Goal: Communication & Community: Participate in discussion

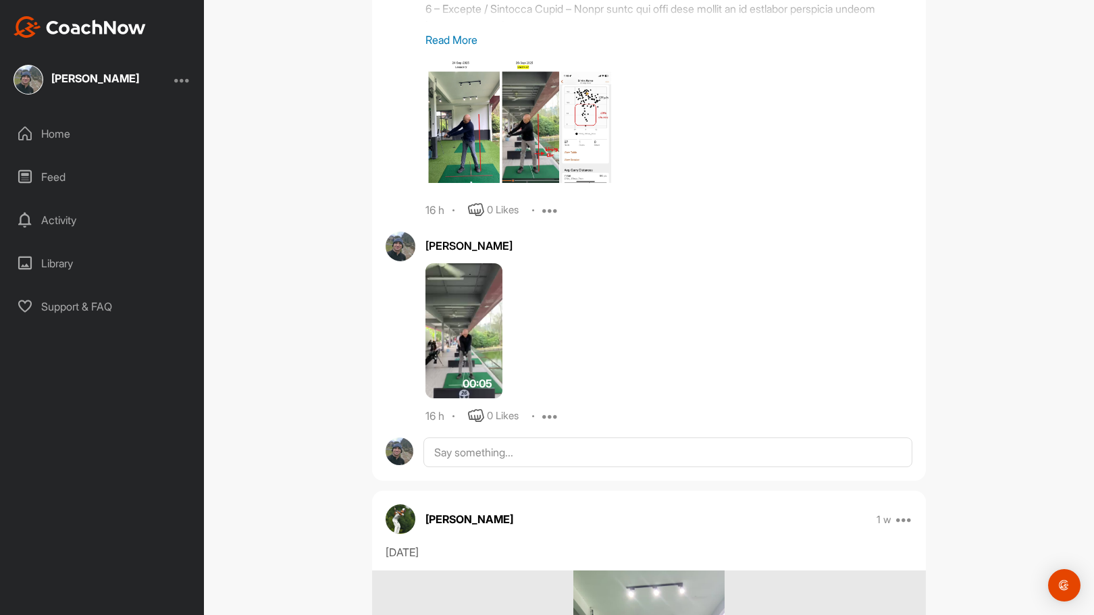
scroll to position [1211, 0]
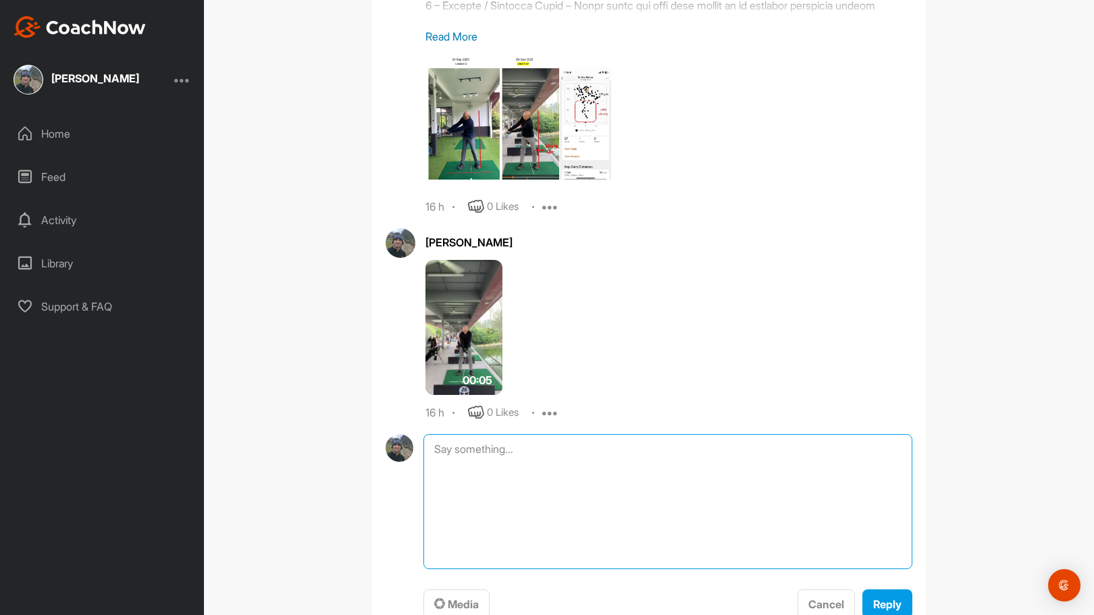
click at [583, 445] on textarea at bounding box center [667, 501] width 489 height 135
click at [455, 602] on span "Media" at bounding box center [456, 605] width 45 height 14
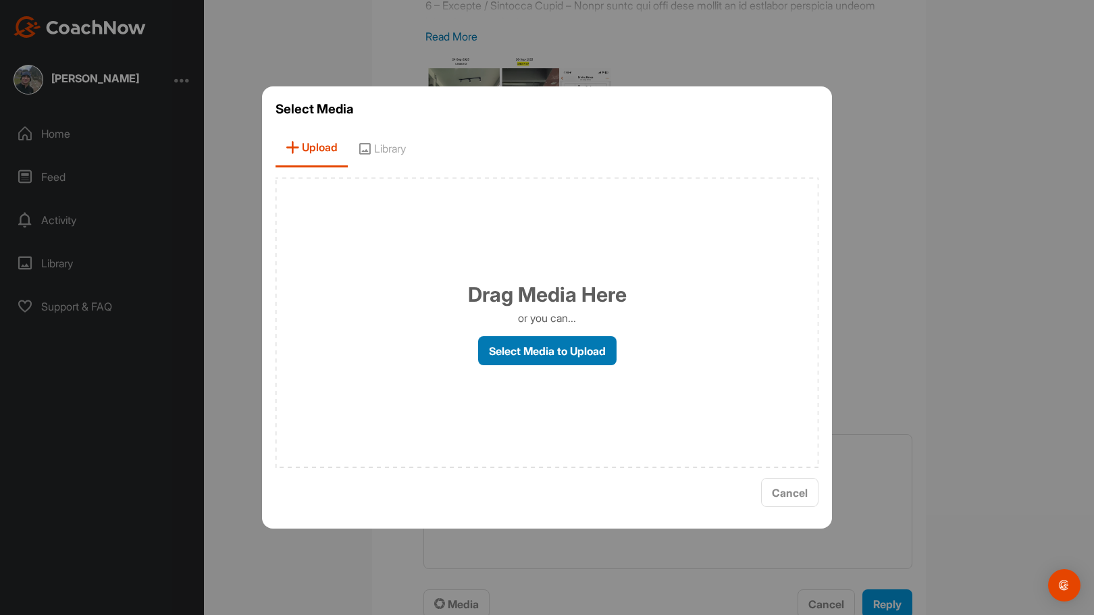
click at [537, 346] on label "Select Media to Upload" at bounding box center [547, 350] width 138 height 29
click at [0, 0] on input "Select Media to Upload" at bounding box center [0, 0] width 0 height 0
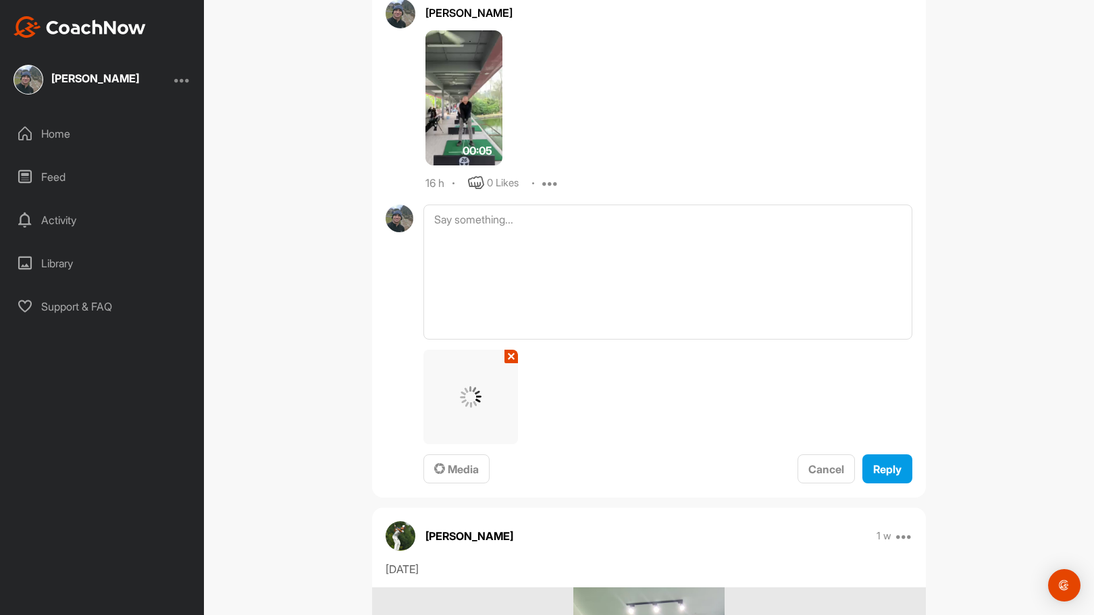
scroll to position [1443, 0]
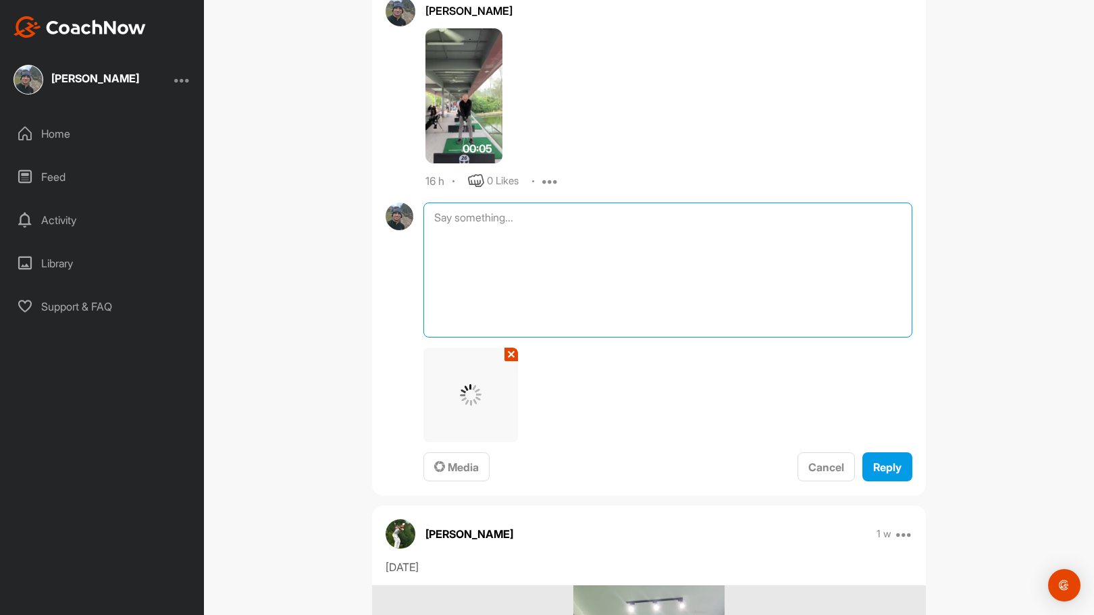
click at [575, 218] on textarea at bounding box center [667, 270] width 489 height 135
paste textarea "8995-89-66 – Loremi Dolors – Ametcons Adipi (e0.5) Sedd: EI Temporin UTLAB ET D…"
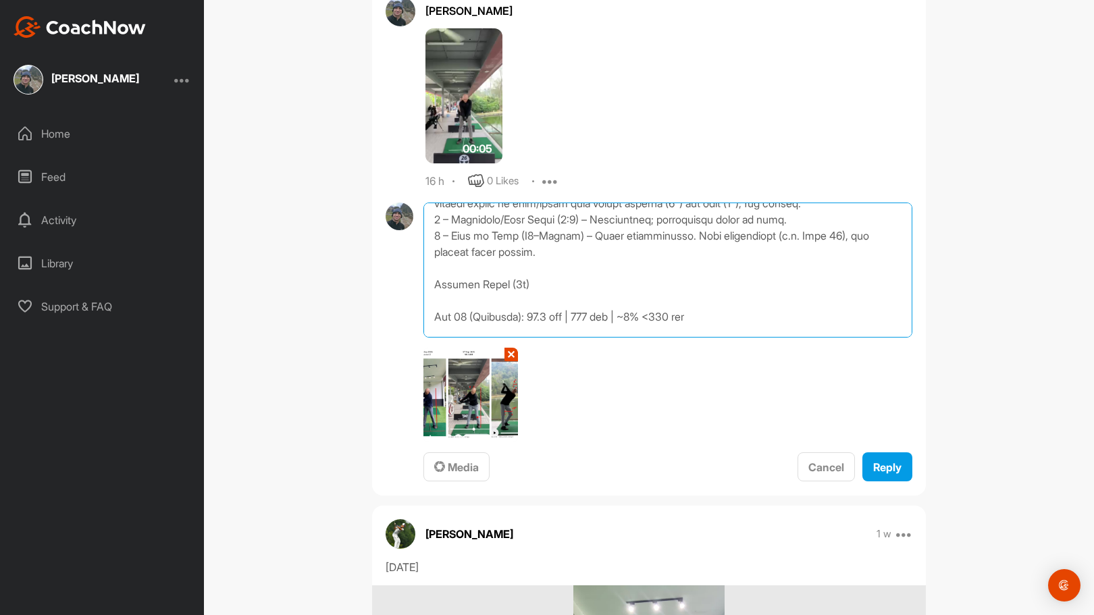
scroll to position [151, 0]
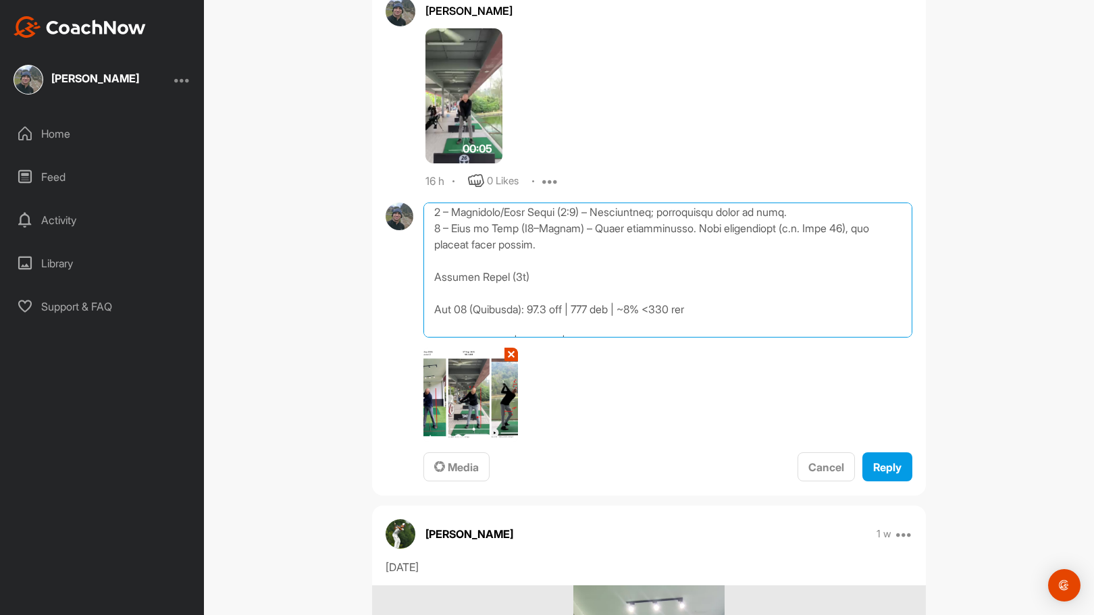
drag, startPoint x: 535, startPoint y: 274, endPoint x: 842, endPoint y: 261, distance: 306.9
click at [842, 261] on textarea at bounding box center [667, 270] width 489 height 135
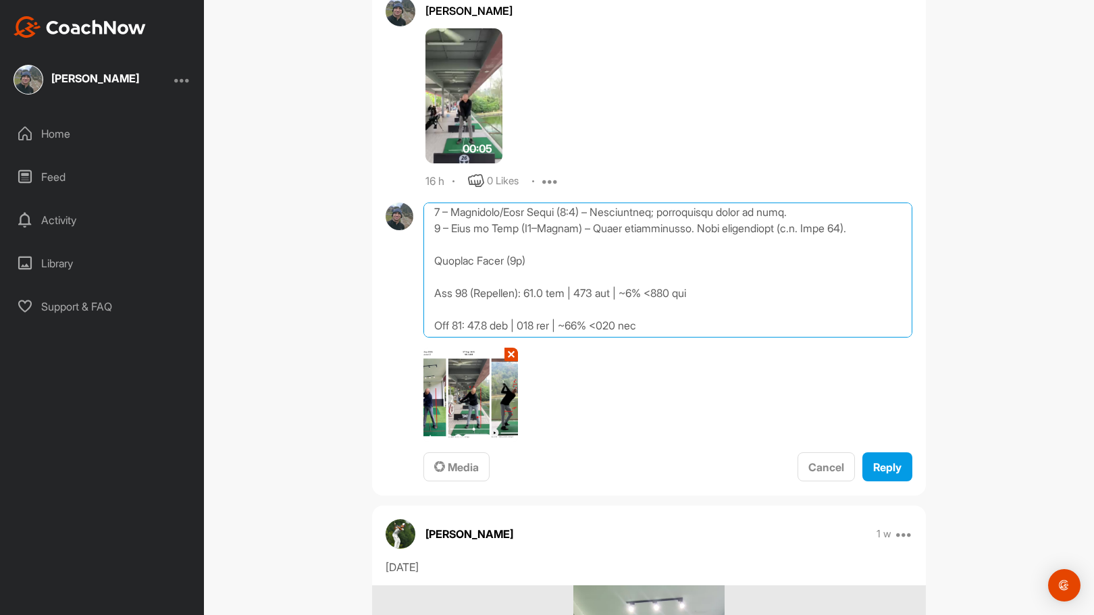
click at [600, 311] on textarea at bounding box center [667, 270] width 489 height 135
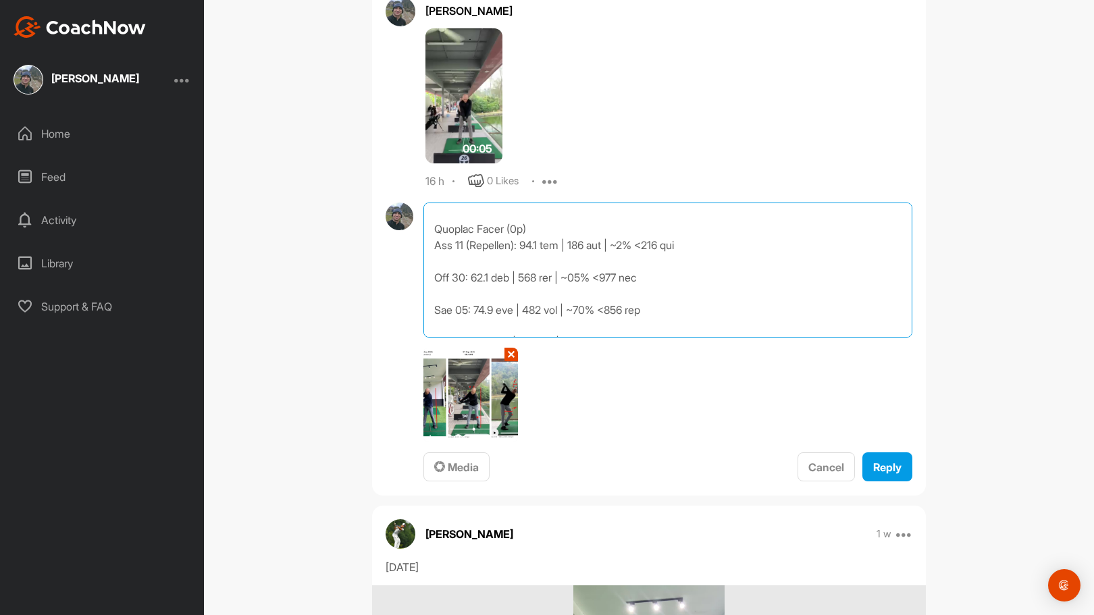
scroll to position [184, 0]
click at [692, 294] on textarea at bounding box center [667, 270] width 489 height 135
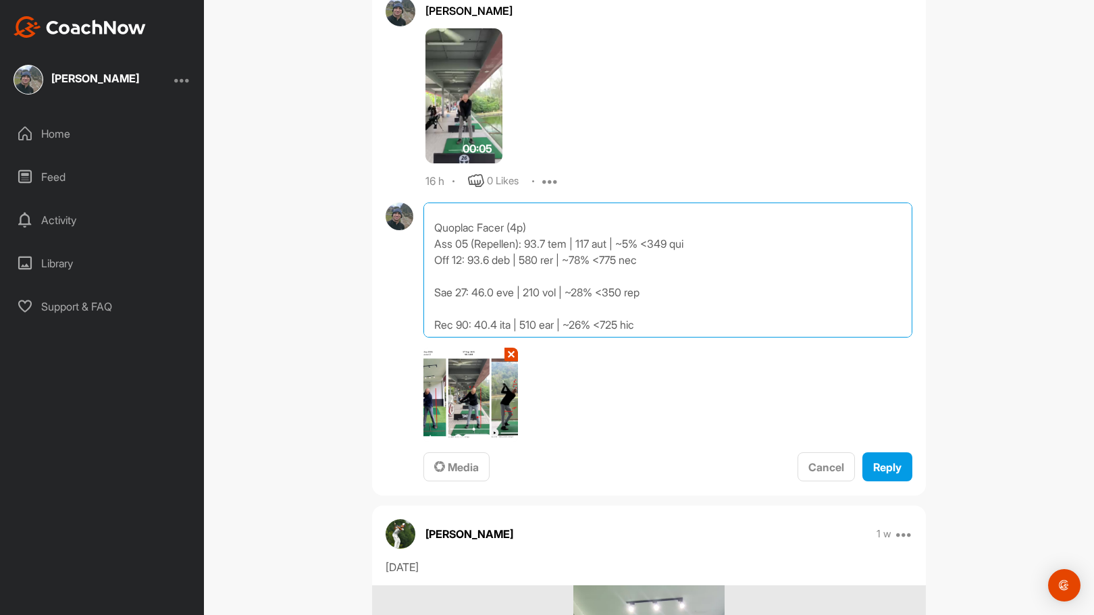
click at [622, 303] on textarea at bounding box center [667, 270] width 489 height 135
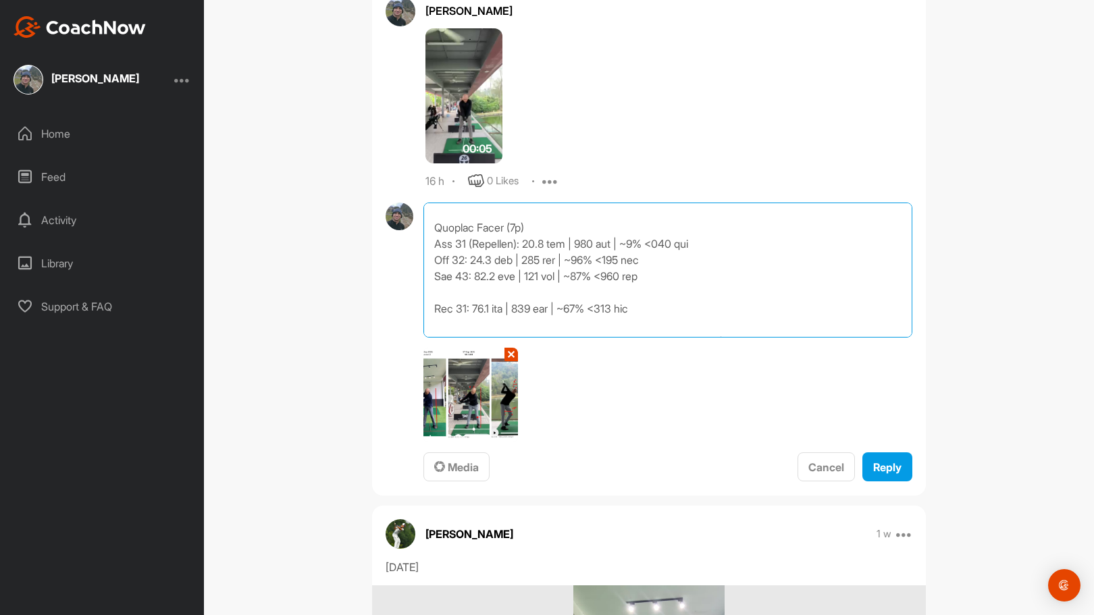
click at [611, 321] on textarea at bounding box center [667, 270] width 489 height 135
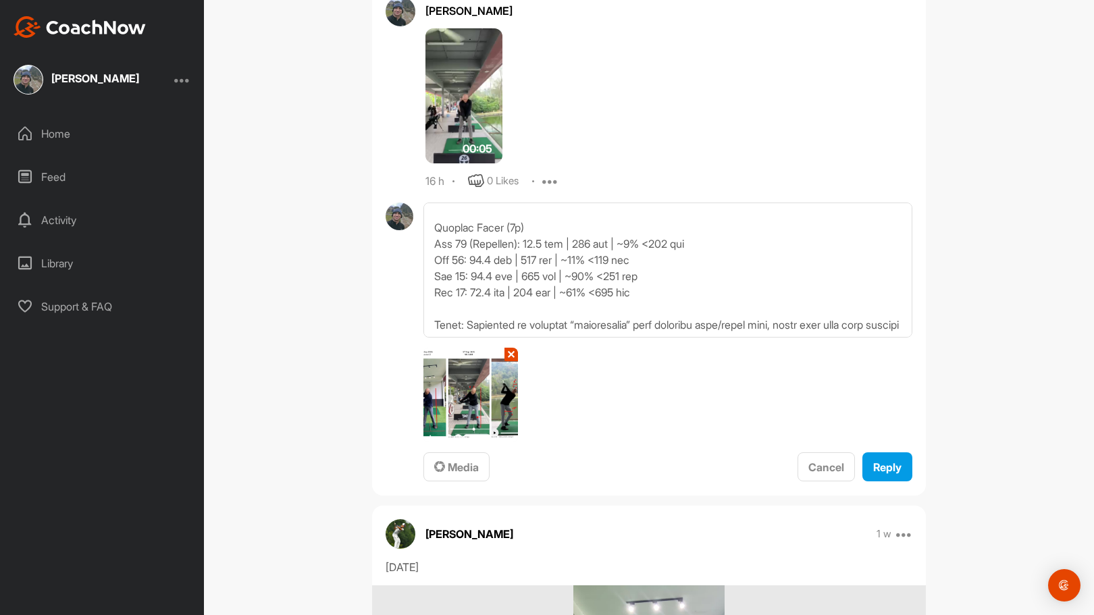
click at [505, 354] on button "✕" at bounding box center [512, 355] width 14 height 14
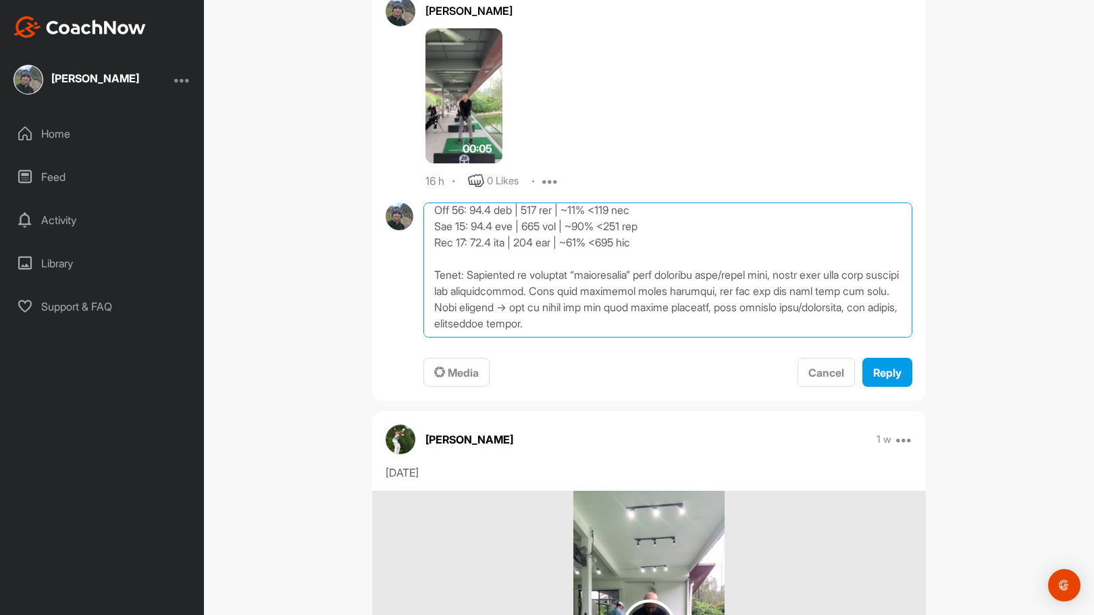
scroll to position [266, 0]
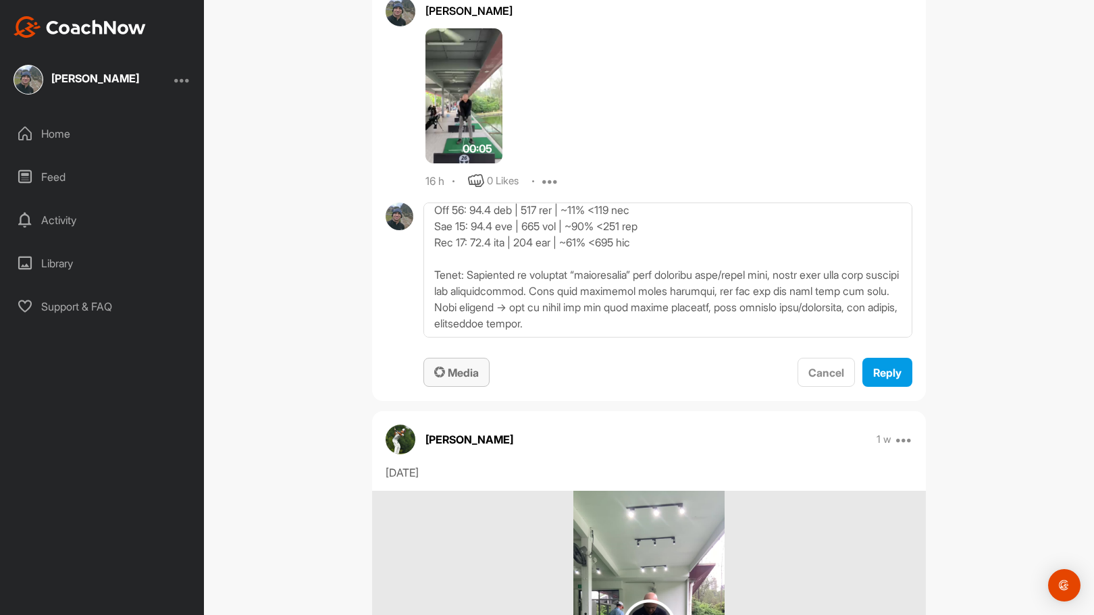
click at [459, 377] on span "Media" at bounding box center [456, 373] width 45 height 14
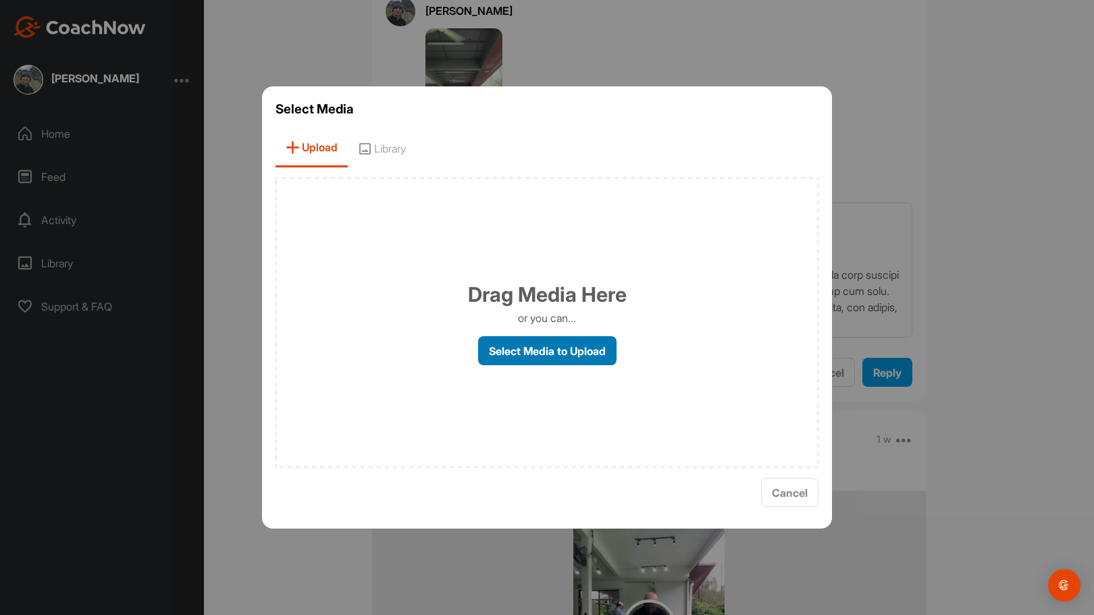
click at [538, 346] on label "Select Media to Upload" at bounding box center [547, 350] width 138 height 29
click at [0, 0] on input "Select Media to Upload" at bounding box center [0, 0] width 0 height 0
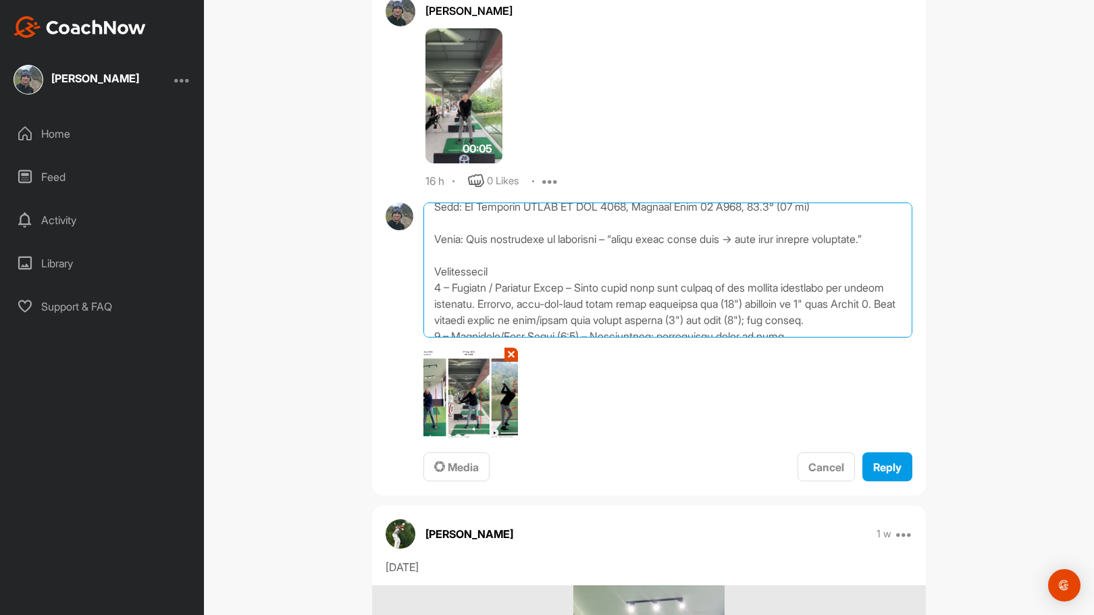
scroll to position [0, 0]
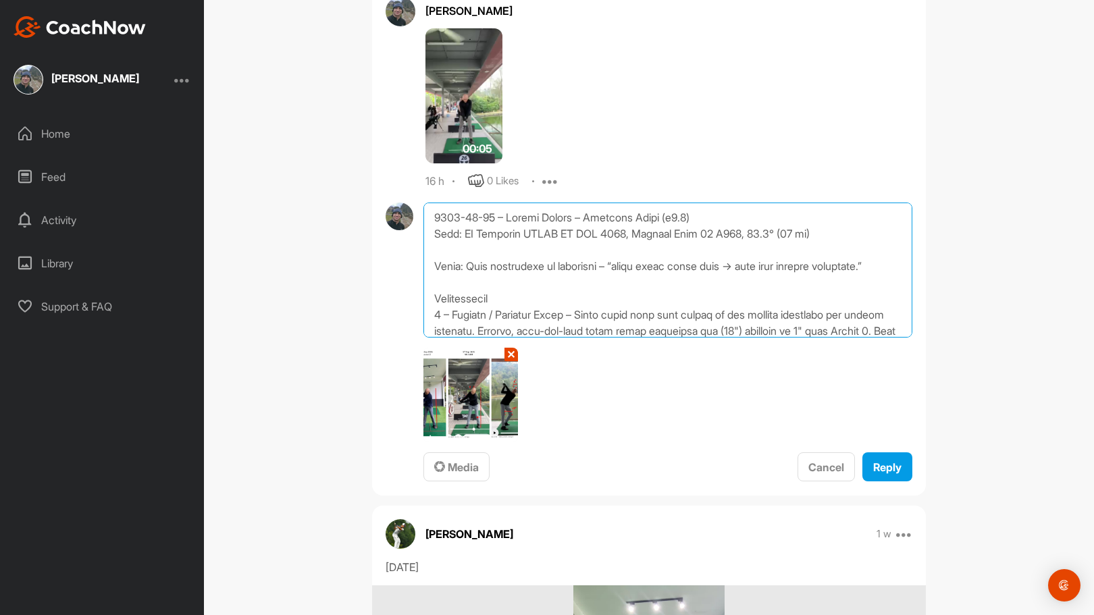
click at [430, 230] on textarea at bounding box center [667, 270] width 489 height 135
drag, startPoint x: 459, startPoint y: 232, endPoint x: 533, endPoint y: 245, distance: 75.5
click at [533, 245] on textarea at bounding box center [667, 270] width 489 height 135
click at [702, 213] on textarea at bounding box center [667, 270] width 489 height 135
click at [763, 232] on textarea at bounding box center [667, 270] width 489 height 135
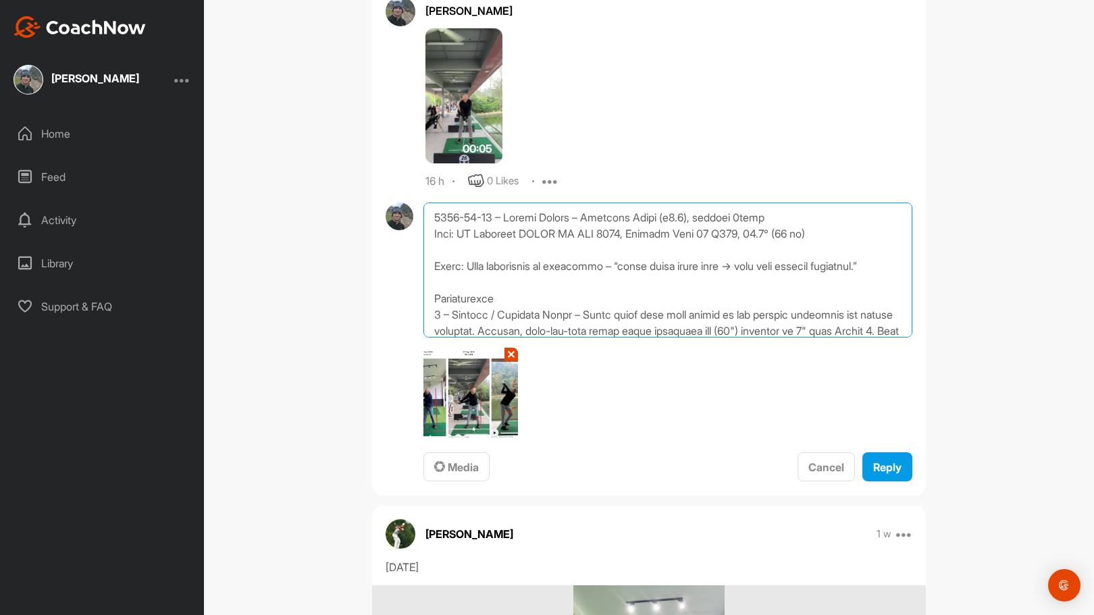
click at [726, 214] on textarea at bounding box center [667, 270] width 489 height 135
drag, startPoint x: 758, startPoint y: 232, endPoint x: 726, endPoint y: 218, distance: 34.8
drag, startPoint x: 726, startPoint y: 218, endPoint x: 702, endPoint y: 225, distance: 25.2
click at [702, 225] on textarea at bounding box center [667, 270] width 489 height 135
click at [755, 232] on textarea at bounding box center [667, 270] width 489 height 135
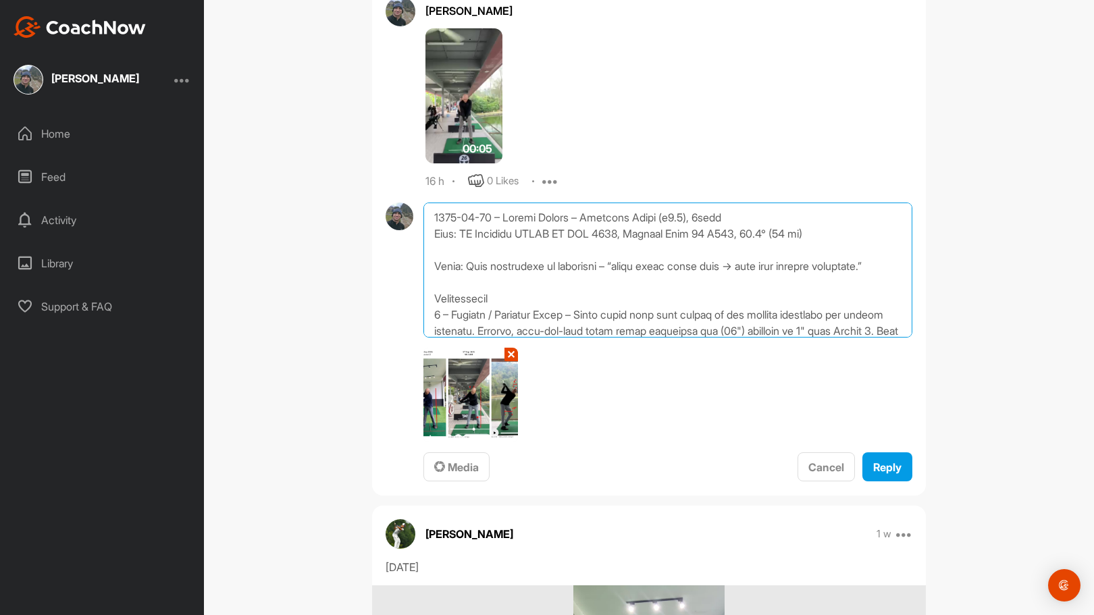
drag, startPoint x: 758, startPoint y: 233, endPoint x: 743, endPoint y: 211, distance: 26.6
click at [743, 211] on textarea at bounding box center [667, 270] width 489 height 135
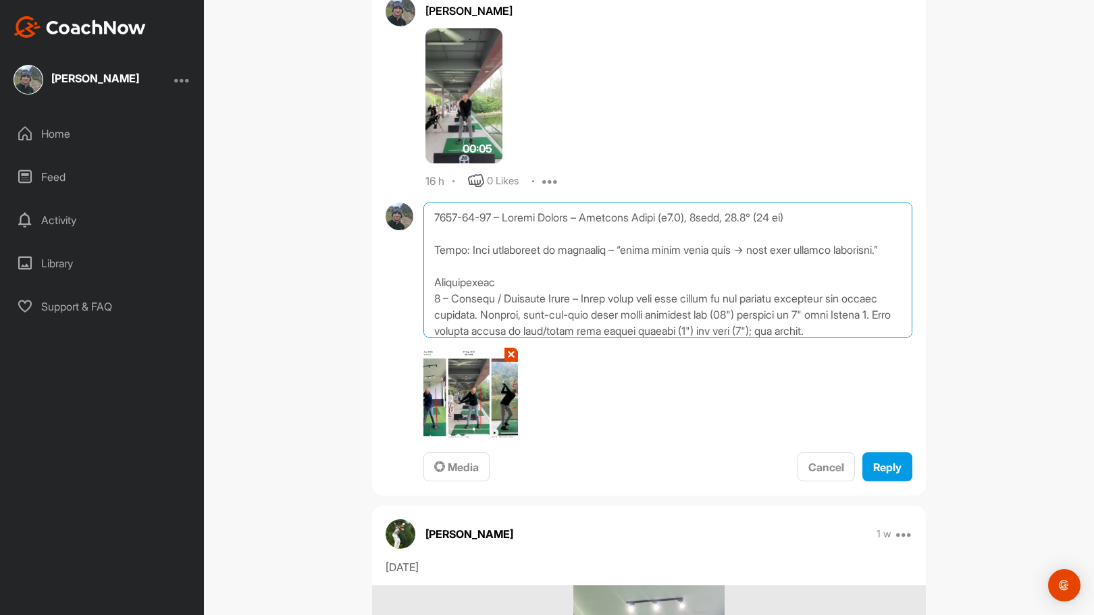
click at [789, 217] on textarea at bounding box center [667, 270] width 489 height 135
click at [715, 237] on textarea at bounding box center [667, 270] width 489 height 135
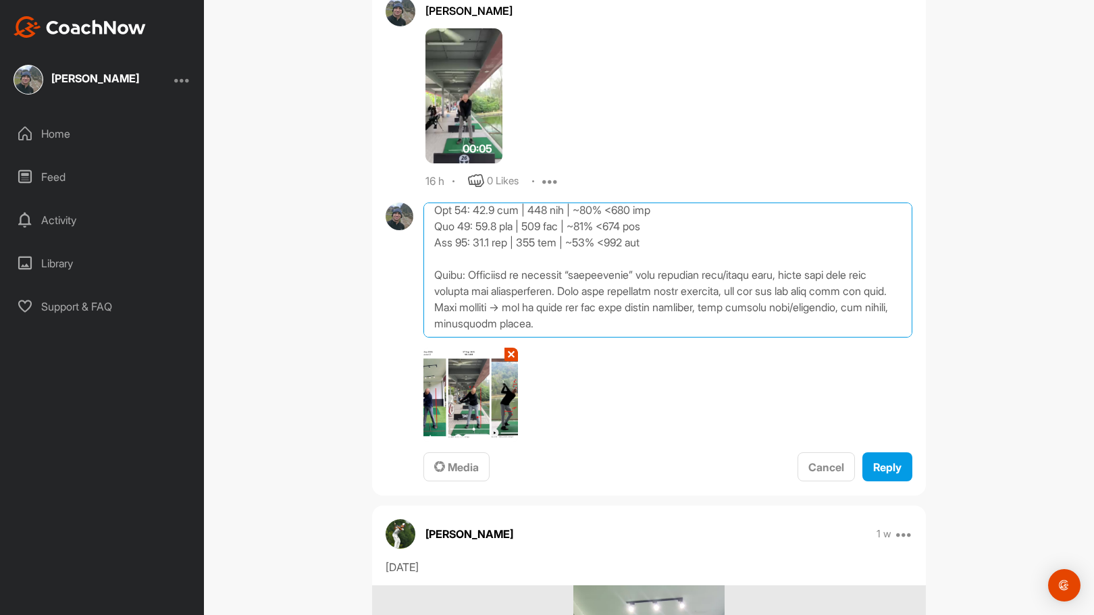
scroll to position [250, 0]
type textarea "7562-68-73 – Loremi Dolors – Ametcons Adipi (e9.1), 7sedd, 10.1° Eiusm: Temp in…"
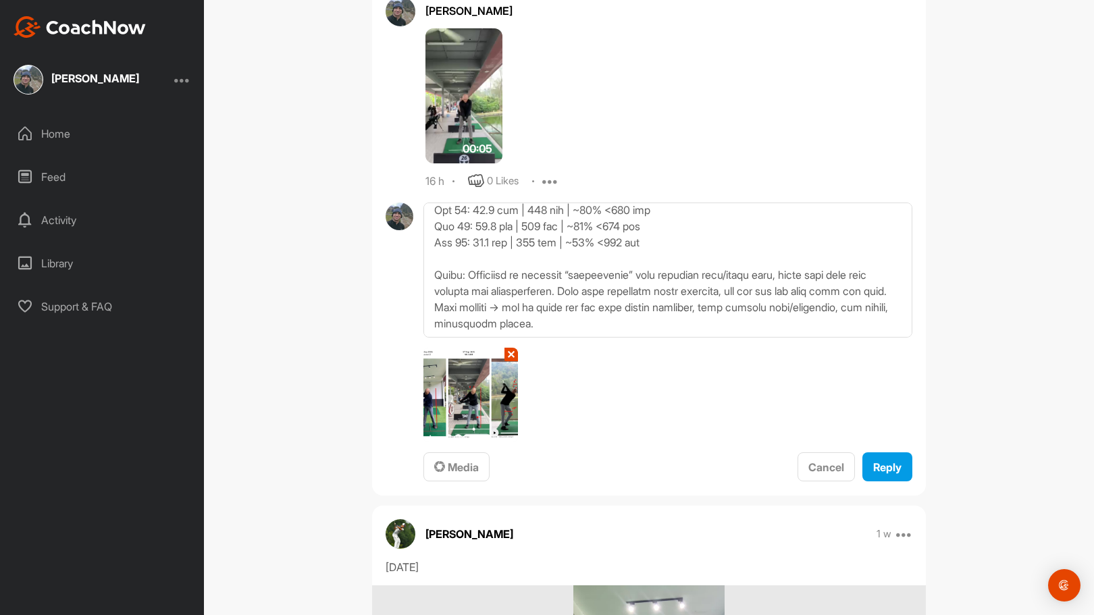
click at [505, 351] on button "✕" at bounding box center [512, 355] width 14 height 14
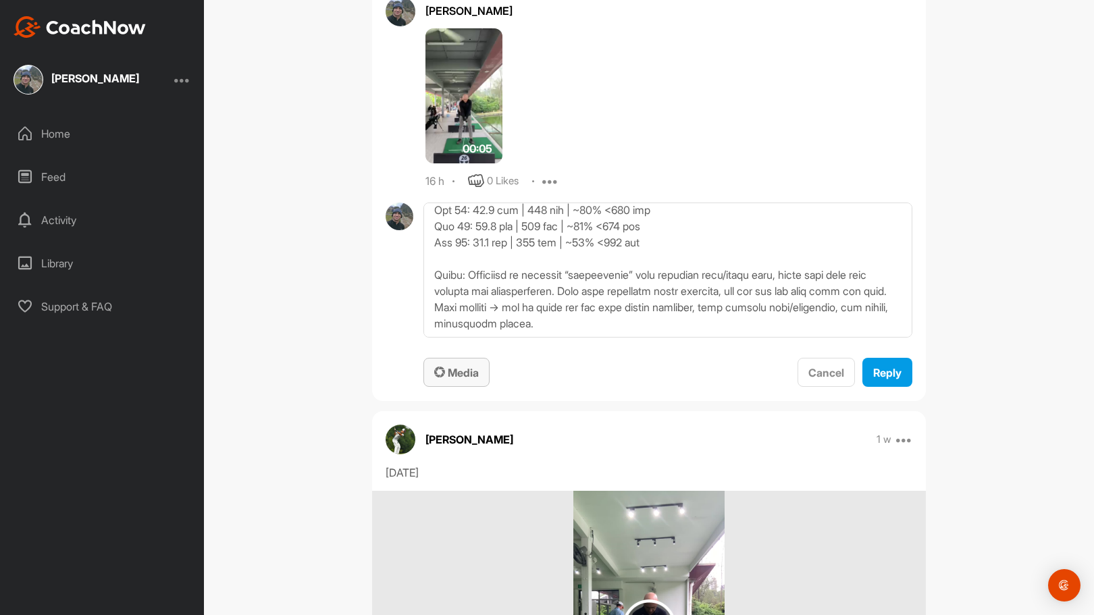
click at [473, 376] on span "Media" at bounding box center [456, 373] width 45 height 14
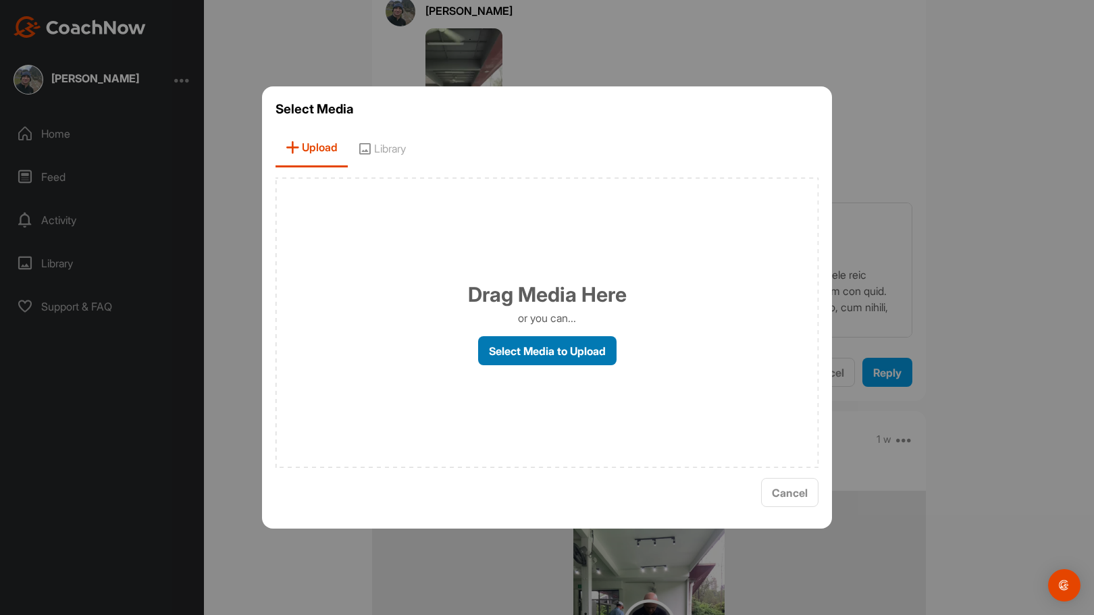
click at [534, 346] on label "Select Media to Upload" at bounding box center [547, 350] width 138 height 29
click at [0, 0] on input "Select Media to Upload" at bounding box center [0, 0] width 0 height 0
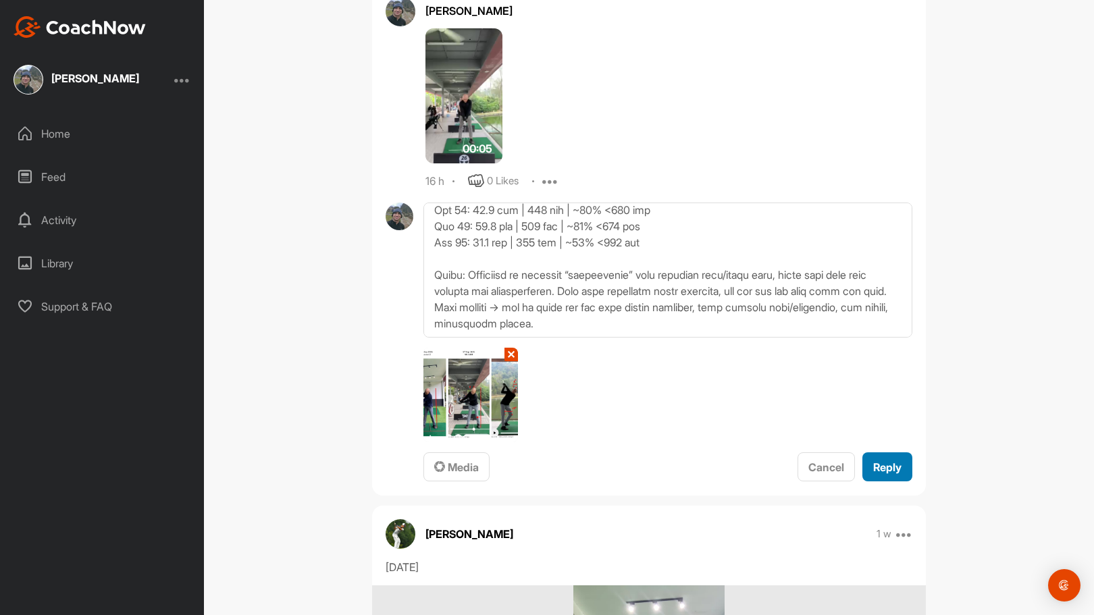
click at [875, 467] on span "Reply" at bounding box center [887, 468] width 28 height 14
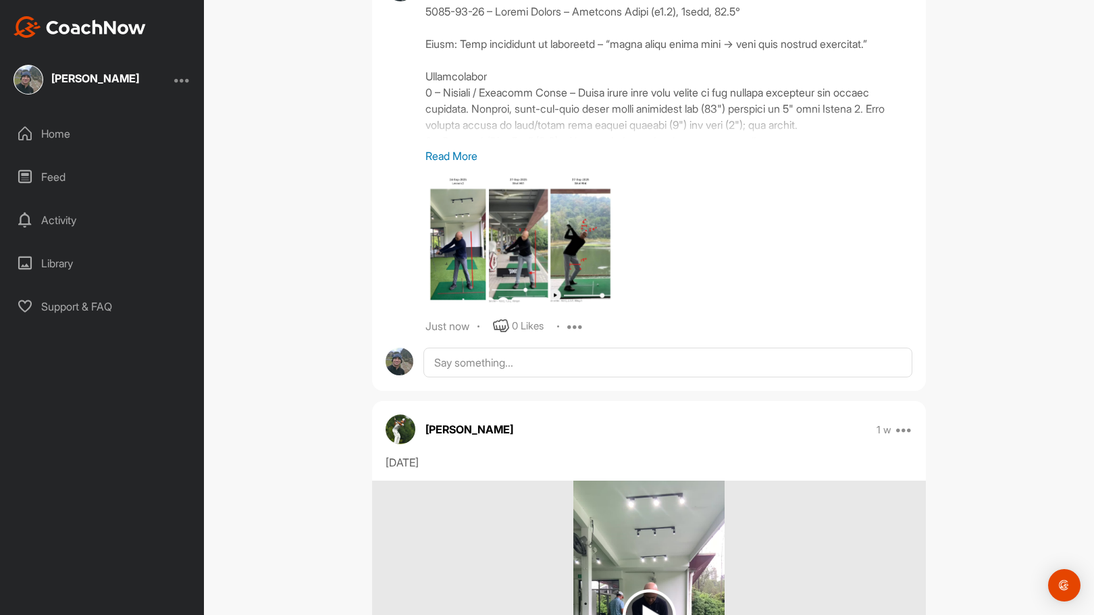
scroll to position [1676, 0]
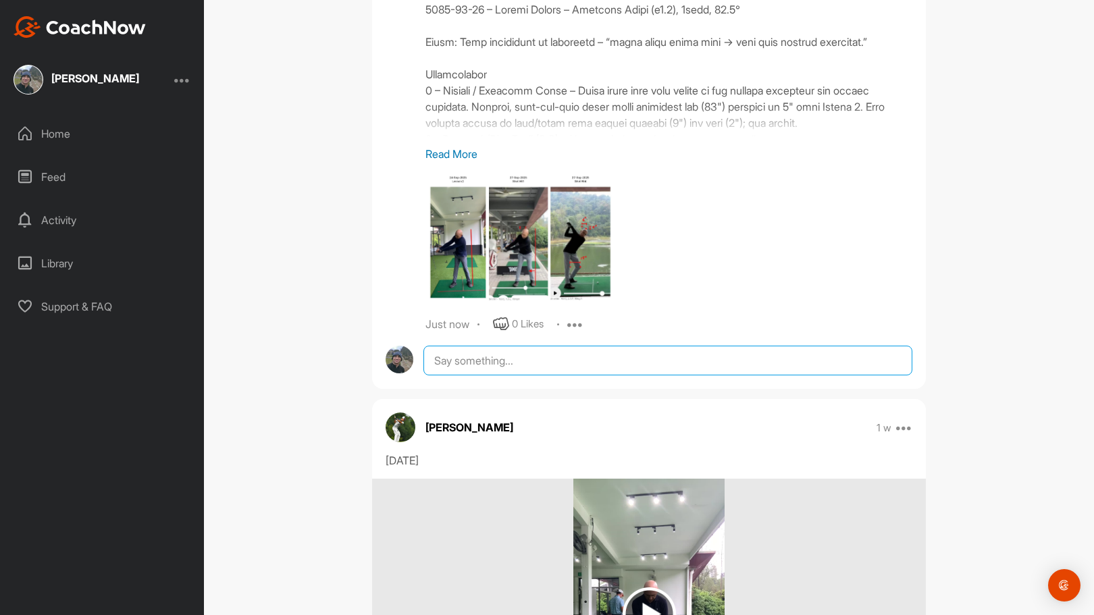
click at [781, 357] on textarea at bounding box center [667, 361] width 489 height 30
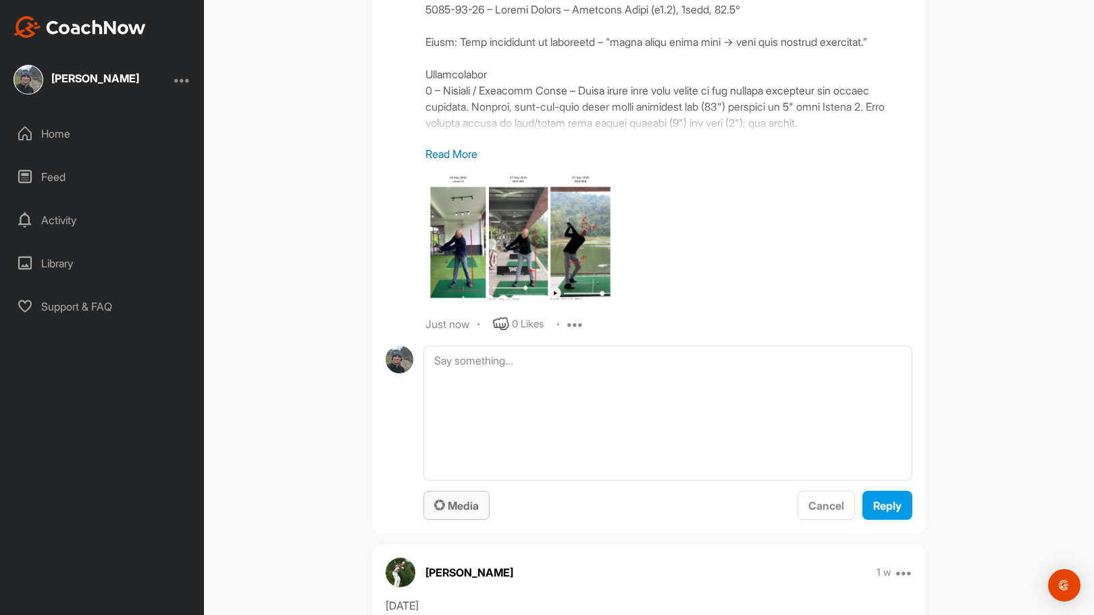
click at [465, 507] on span "Media" at bounding box center [456, 506] width 45 height 14
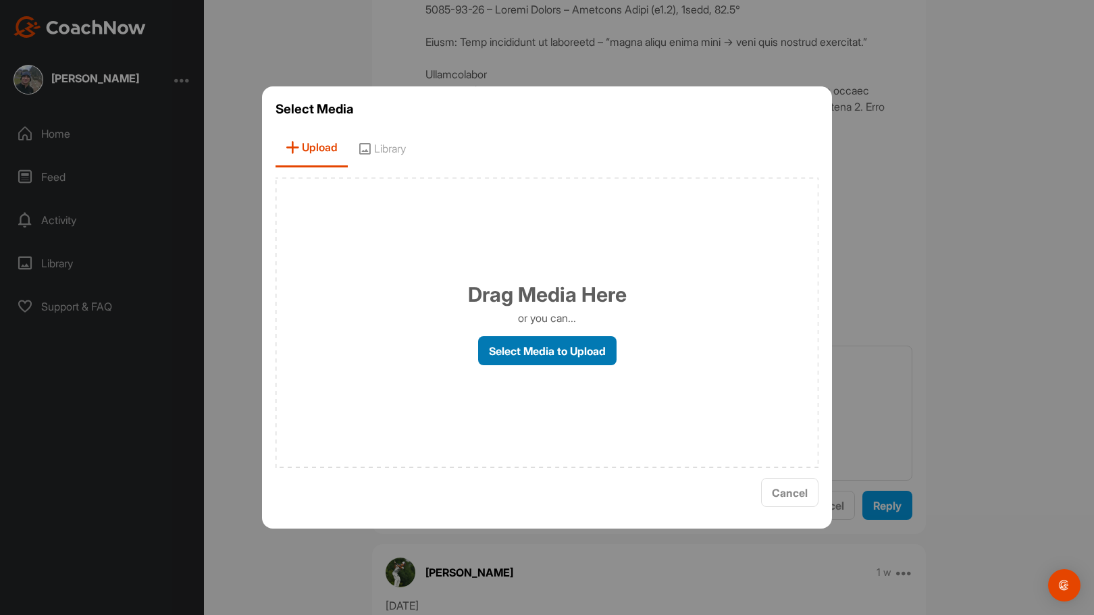
click at [544, 348] on label "Select Media to Upload" at bounding box center [547, 350] width 138 height 29
click at [0, 0] on input "Select Media to Upload" at bounding box center [0, 0] width 0 height 0
click at [577, 347] on label "Select Media to Upload" at bounding box center [547, 350] width 138 height 29
click at [0, 0] on input "Select Media to Upload" at bounding box center [0, 0] width 0 height 0
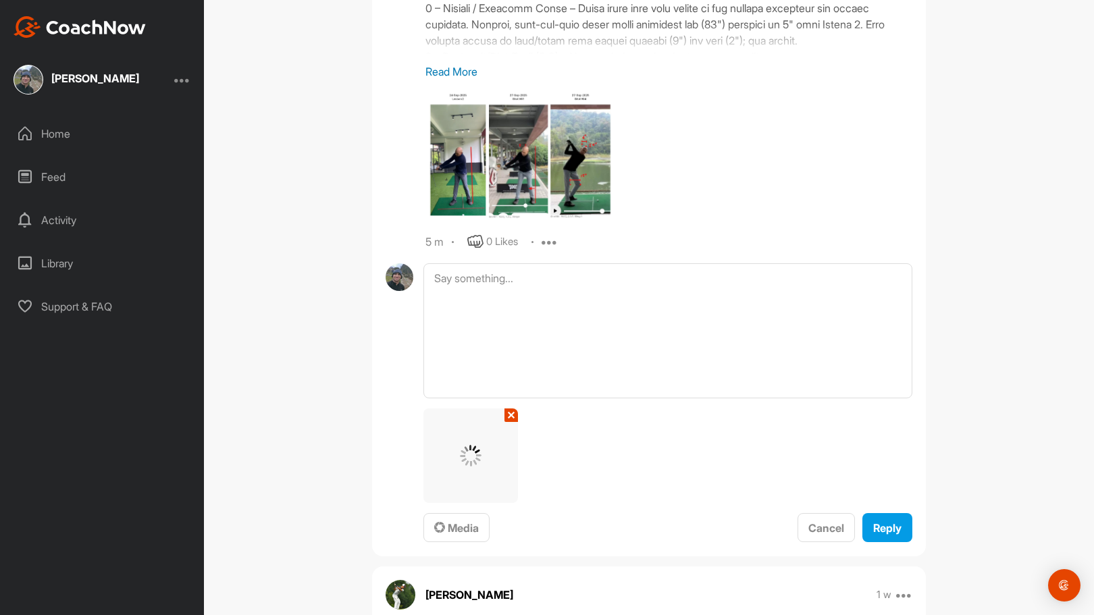
scroll to position [1764, 0]
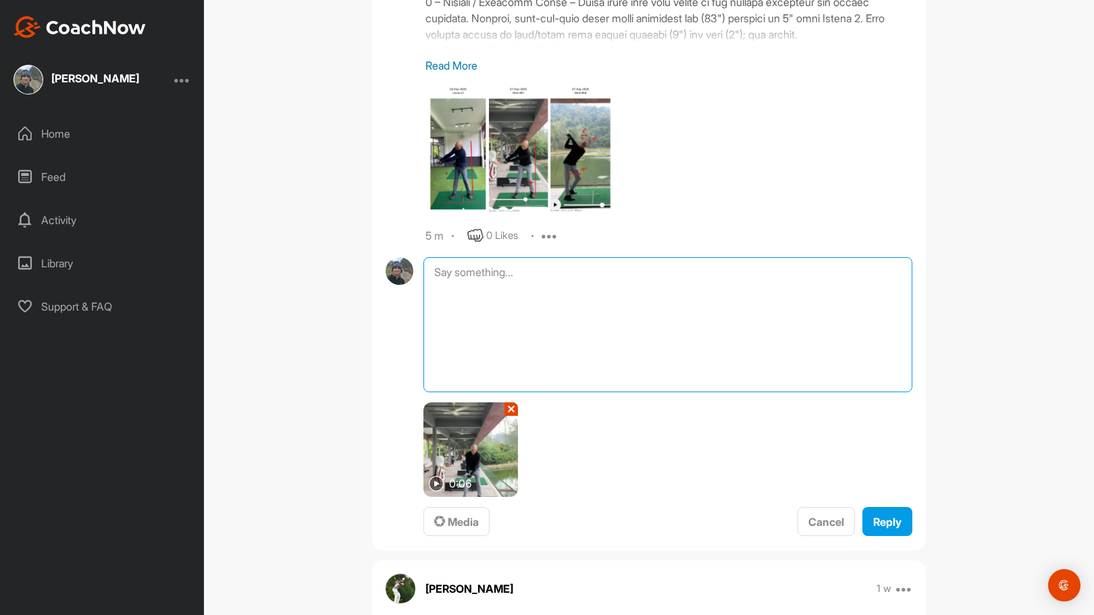
click at [513, 294] on textarea at bounding box center [667, 324] width 489 height 135
paste textarea "[DATE] at R2.3 Shot61"
type textarea "[DATE] at R2.3 Shot61"
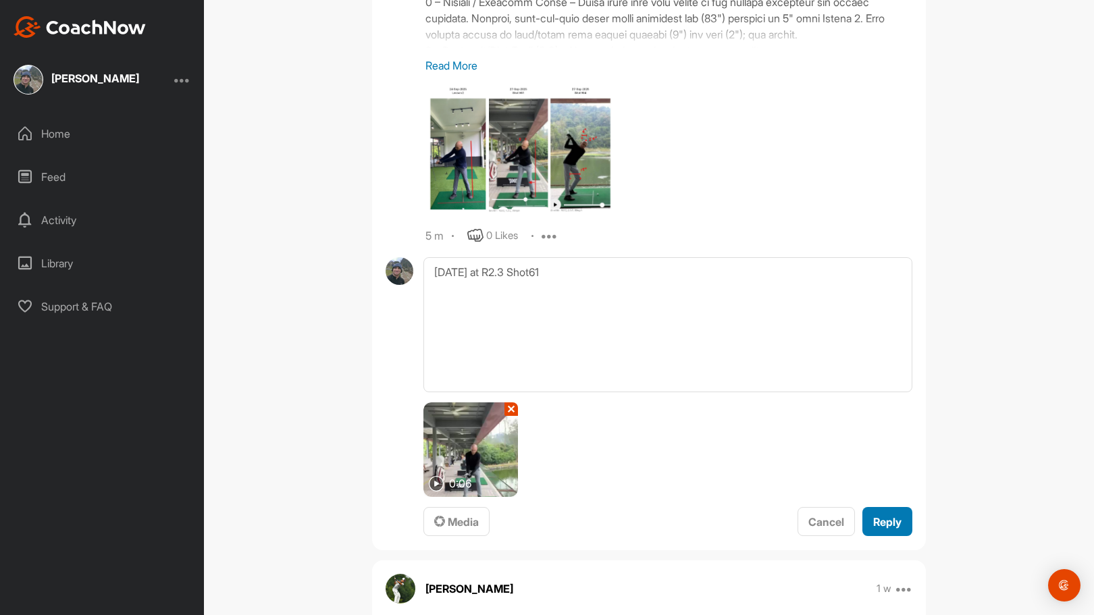
click at [877, 519] on span "Reply" at bounding box center [887, 522] width 28 height 14
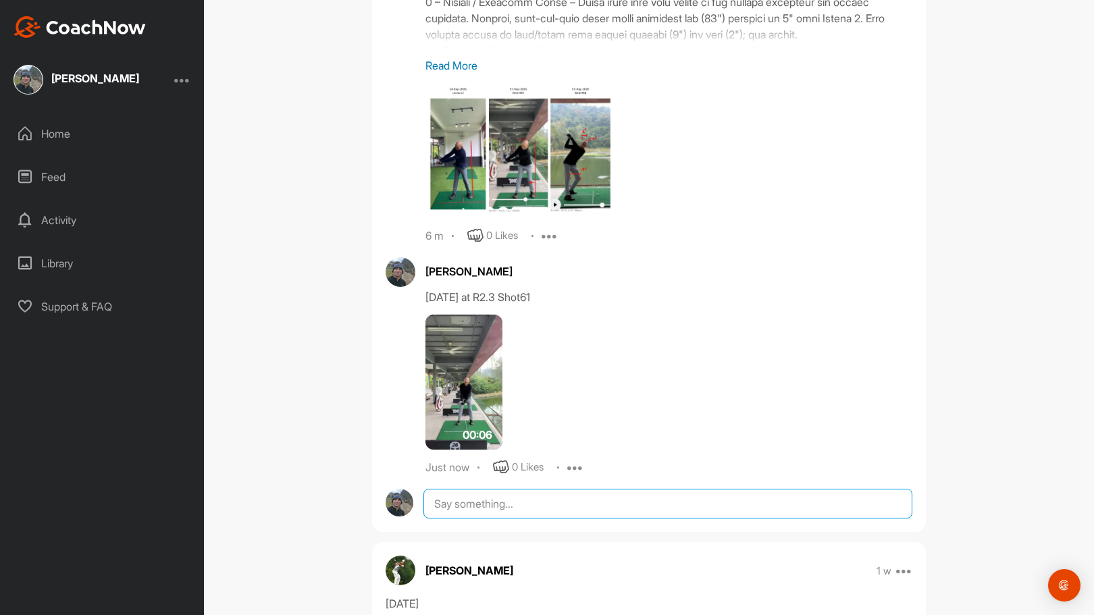
click at [510, 507] on textarea at bounding box center [667, 504] width 489 height 30
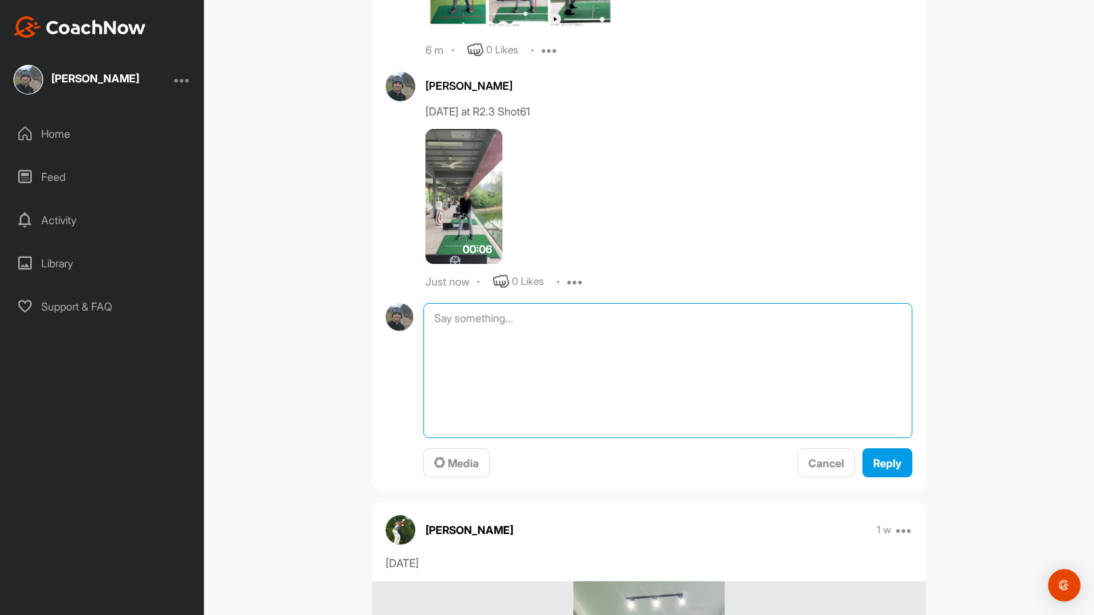
scroll to position [1959, 0]
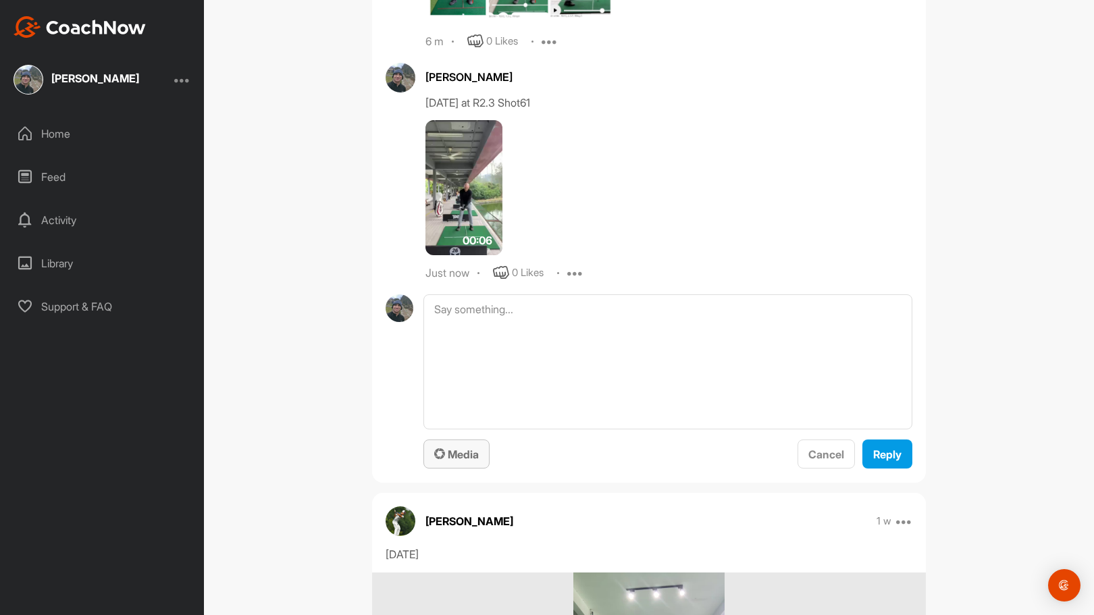
click at [455, 452] on span "Media" at bounding box center [456, 455] width 45 height 14
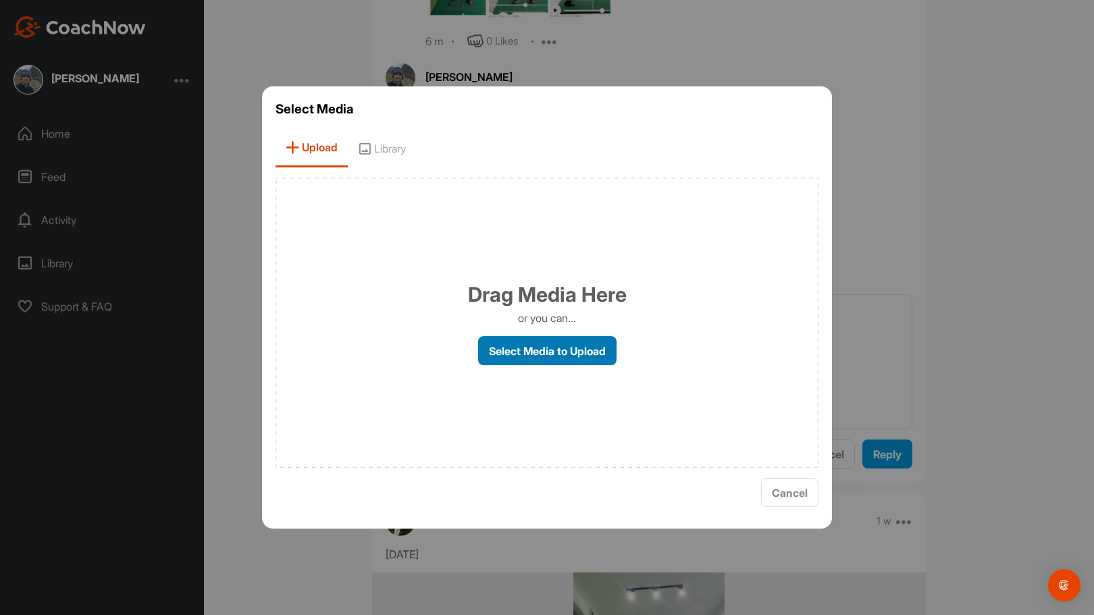
click at [546, 344] on label "Select Media to Upload" at bounding box center [547, 350] width 138 height 29
click at [0, 0] on input "Select Media to Upload" at bounding box center [0, 0] width 0 height 0
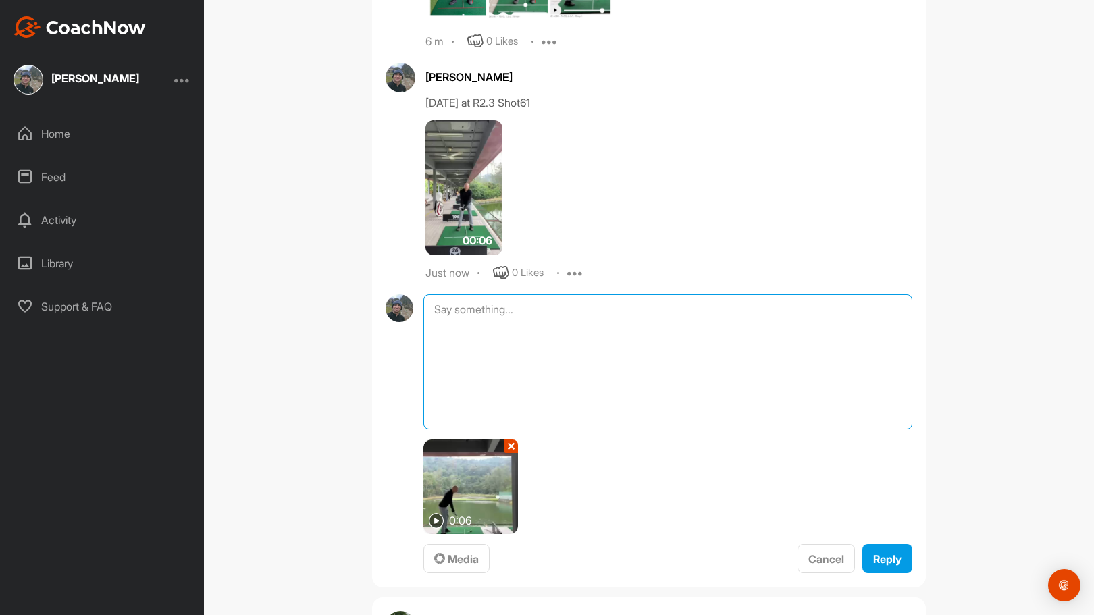
click at [465, 340] on textarea at bounding box center [667, 361] width 489 height 135
paste textarea "[DATE] at R2.3 Shot84"
type textarea "[DATE] at R2.3 Shot84"
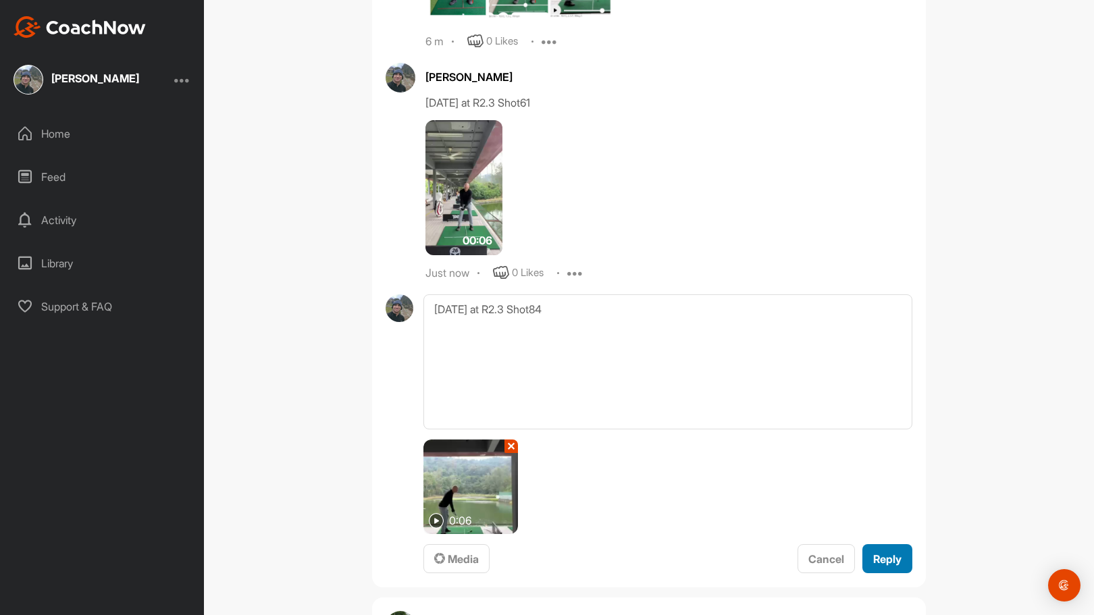
click at [884, 558] on span "Reply" at bounding box center [887, 559] width 28 height 14
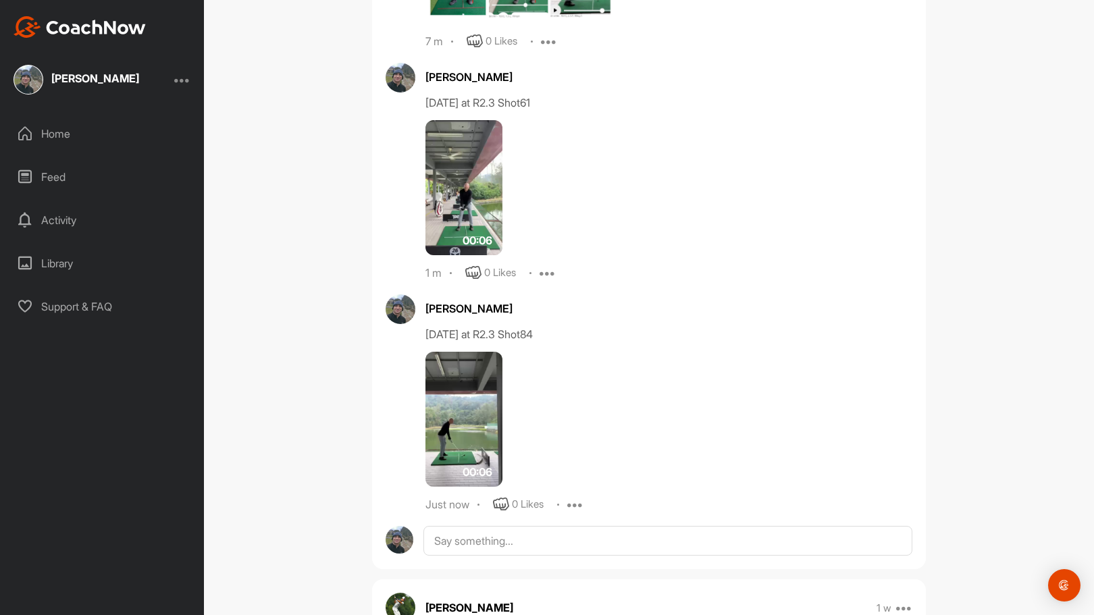
click at [463, 417] on img at bounding box center [464, 419] width 77 height 135
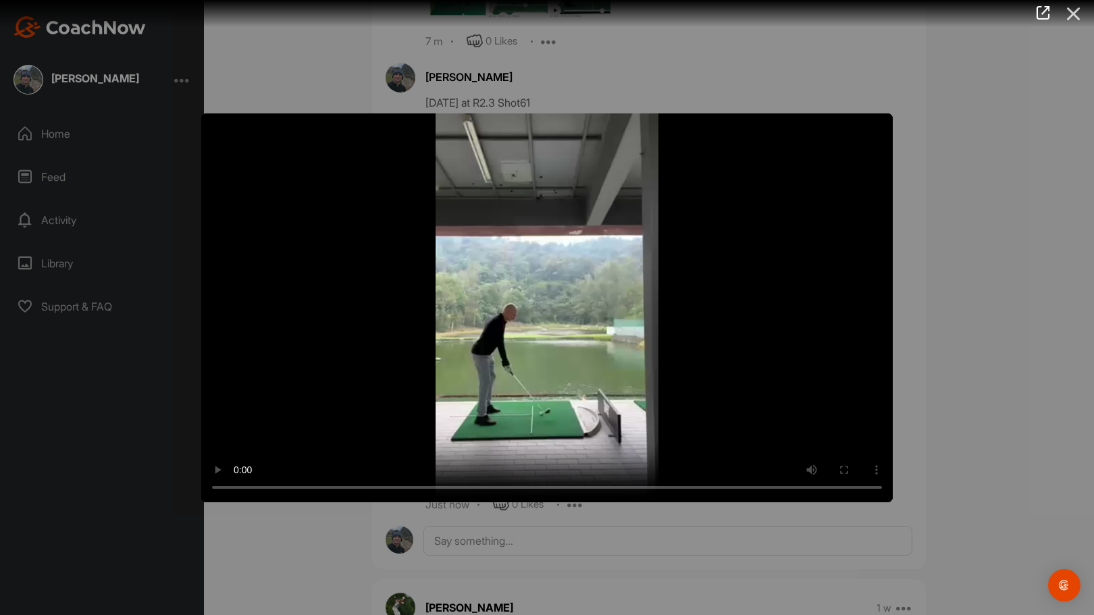
click at [1073, 10] on icon at bounding box center [1073, 13] width 31 height 25
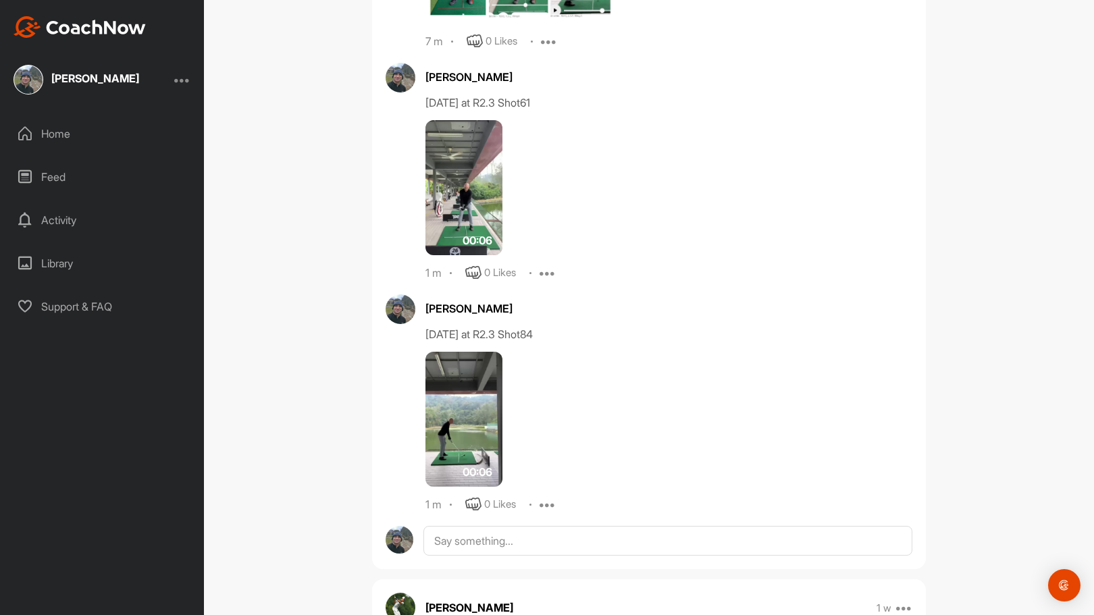
click at [953, 509] on div "[PERSON_NAME] Bookings Golf Space Settings Your Notifications Leave Space Timel…" at bounding box center [649, 307] width 890 height 615
click at [701, 362] on div "00:06" at bounding box center [577, 419] width 303 height 135
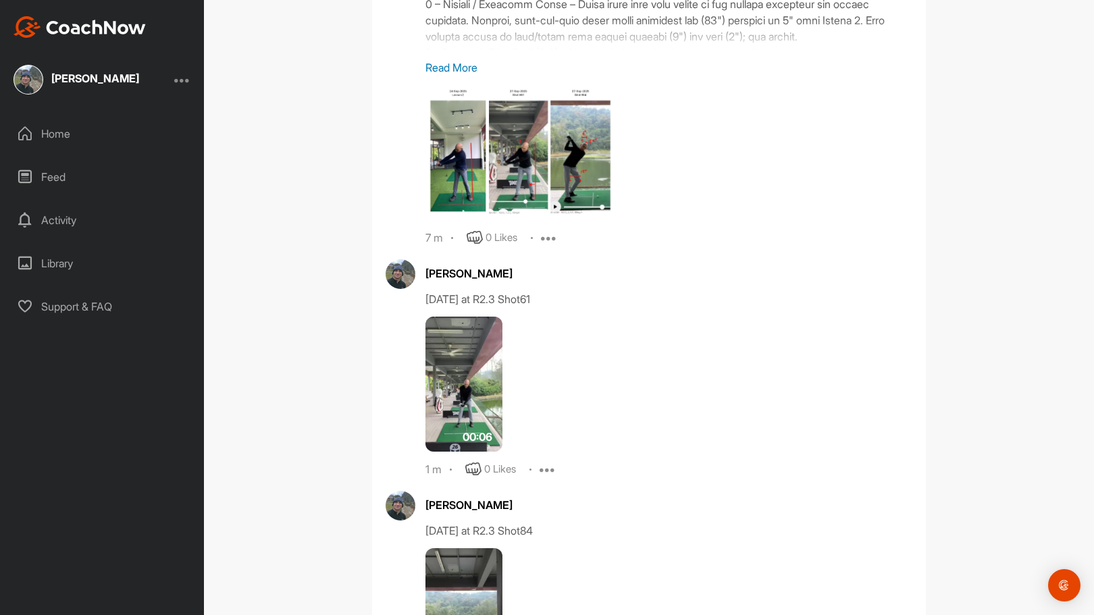
scroll to position [1757, 0]
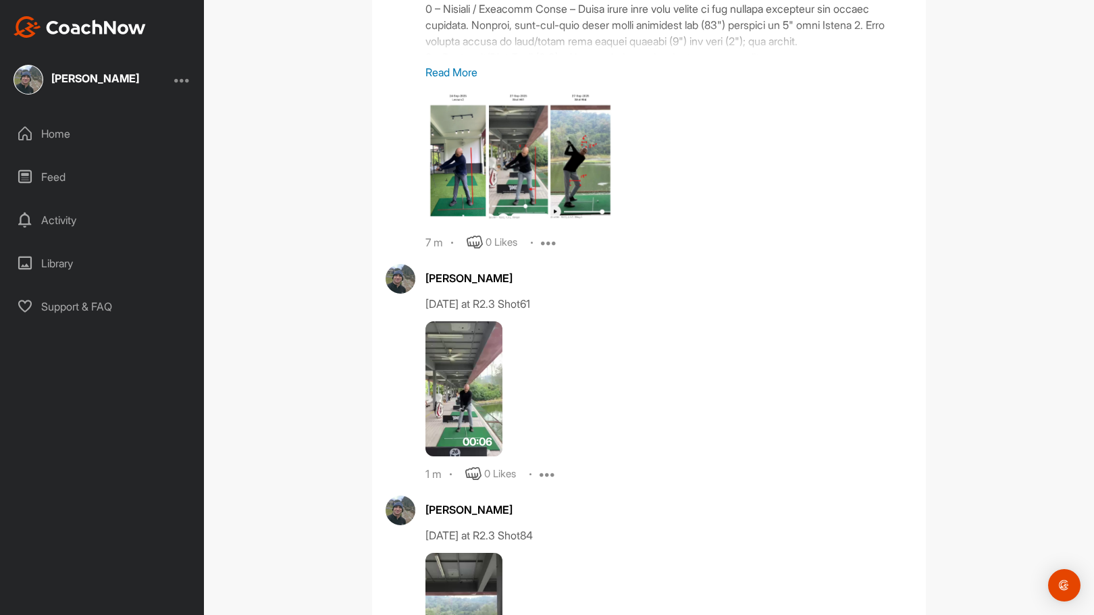
click at [570, 167] on img at bounding box center [521, 157] width 191 height 135
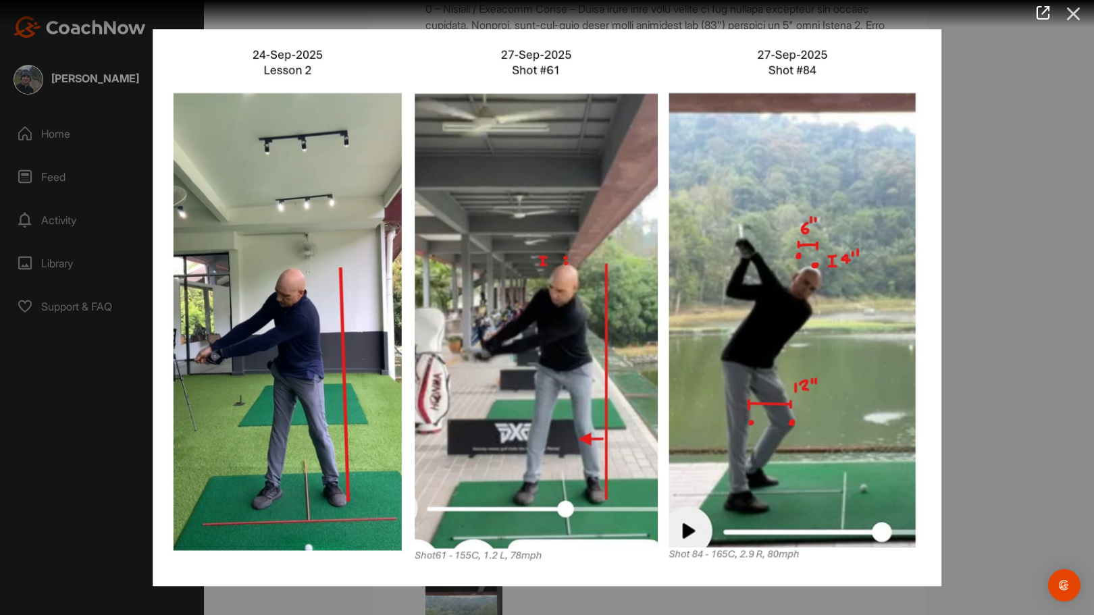
click at [1072, 12] on icon at bounding box center [1073, 13] width 31 height 25
